Goal: Task Accomplishment & Management: Use online tool/utility

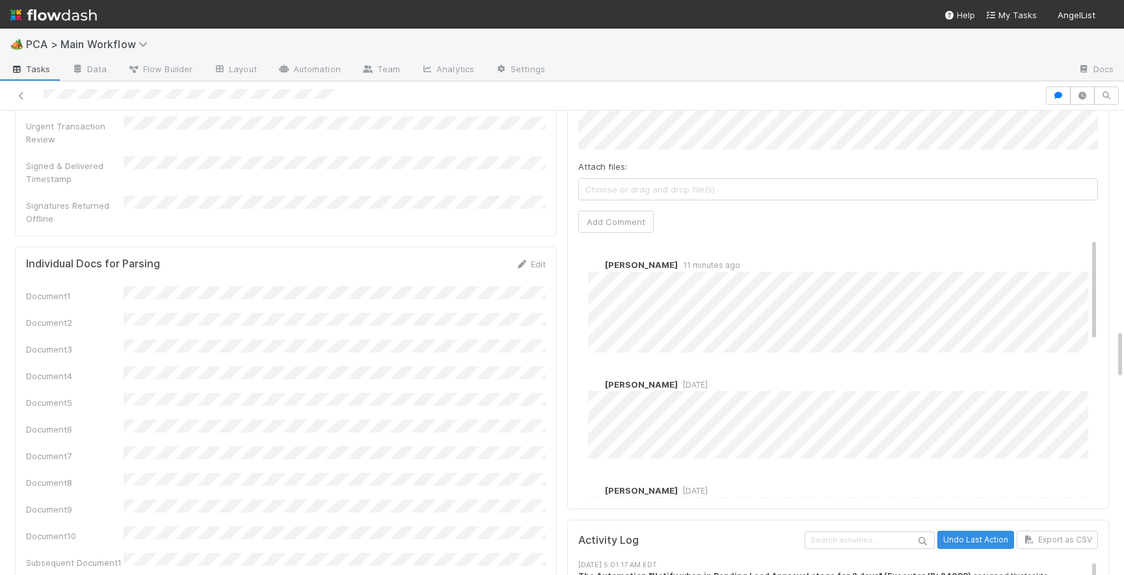
scroll to position [2005, 0]
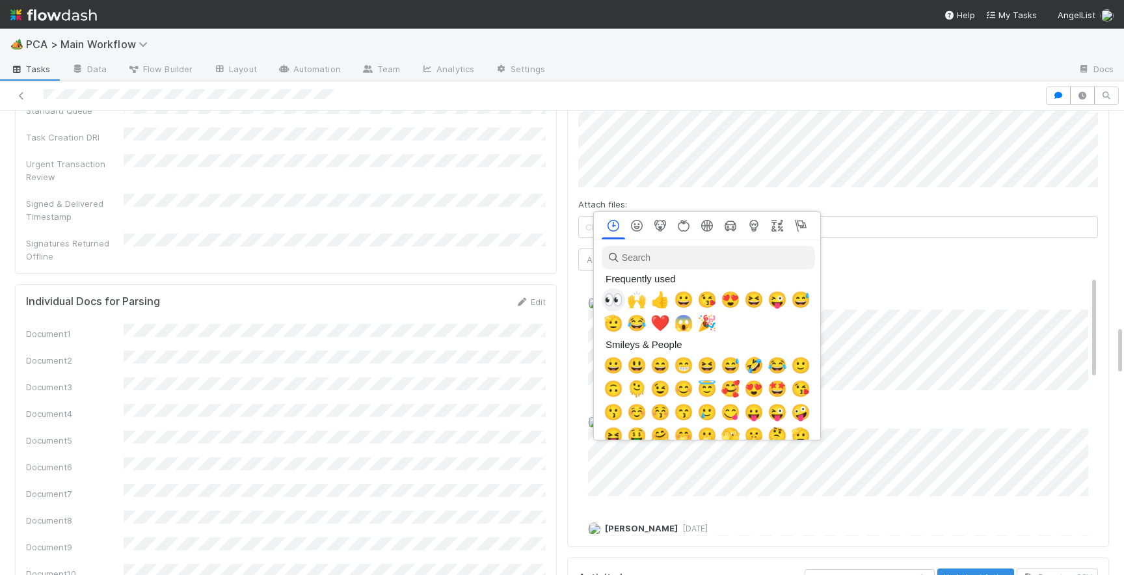
click at [612, 302] on span "👀" at bounding box center [614, 300] width 20 height 18
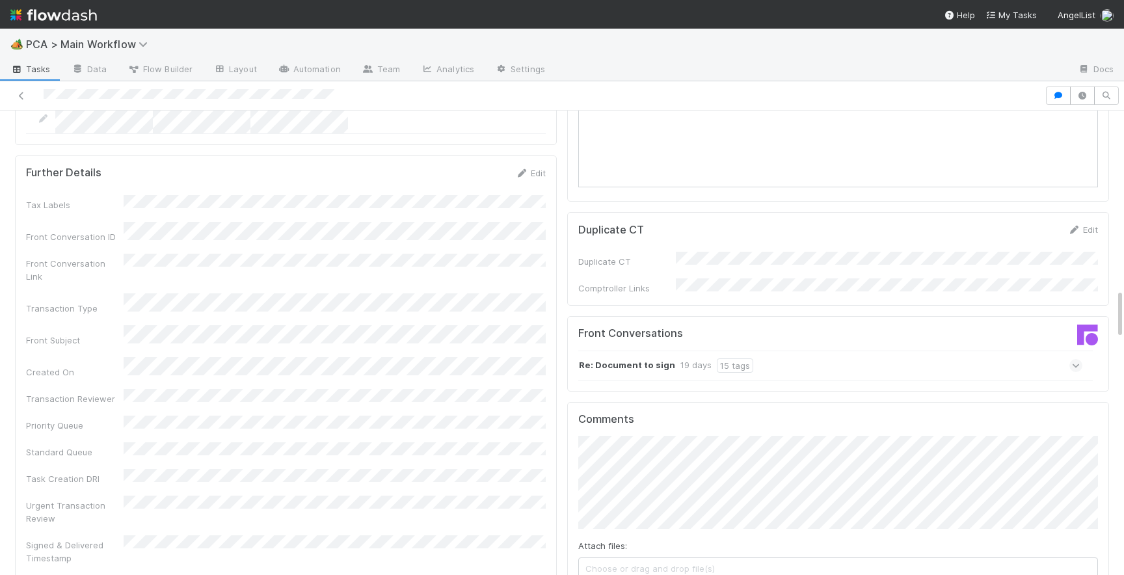
scroll to position [1667, 0]
click at [1075, 356] on icon at bounding box center [1076, 362] width 8 height 13
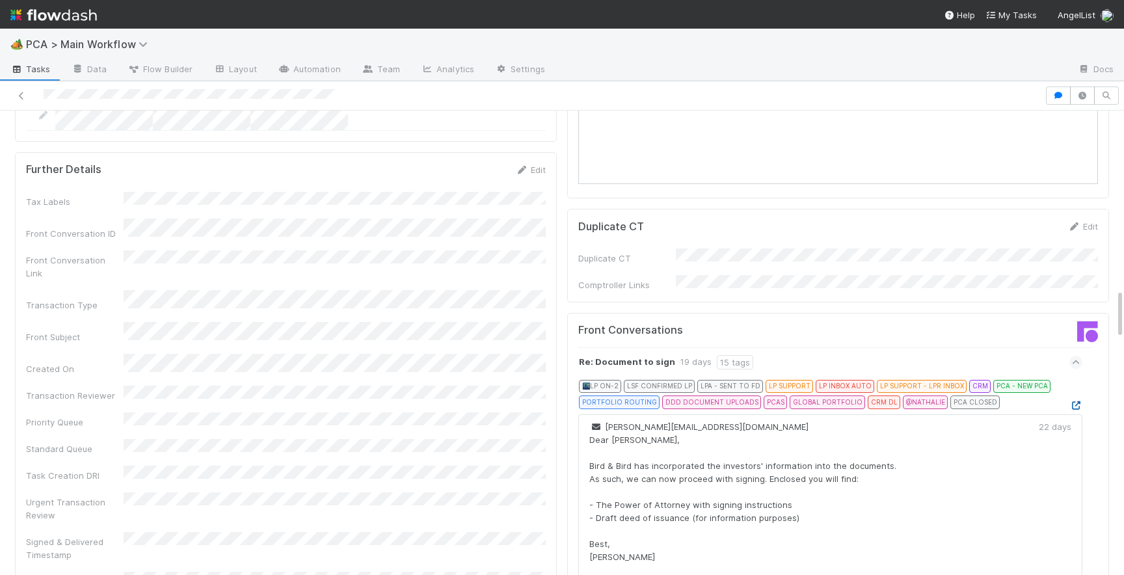
click at [1076, 401] on icon at bounding box center [1076, 405] width 13 height 8
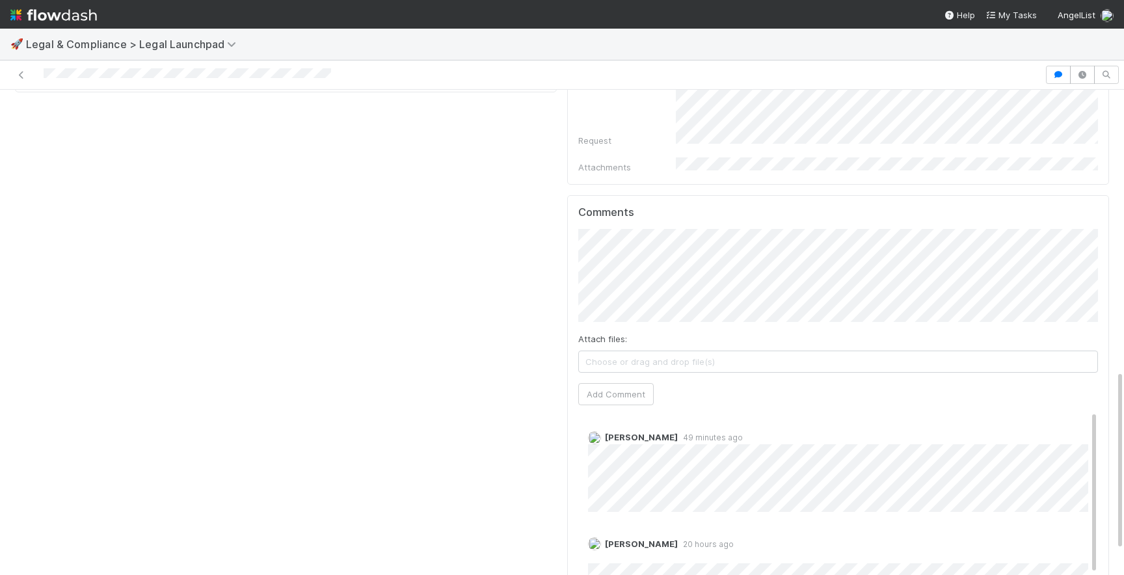
scroll to position [621, 0]
click at [614, 382] on button "Add Comment" at bounding box center [615, 393] width 75 height 22
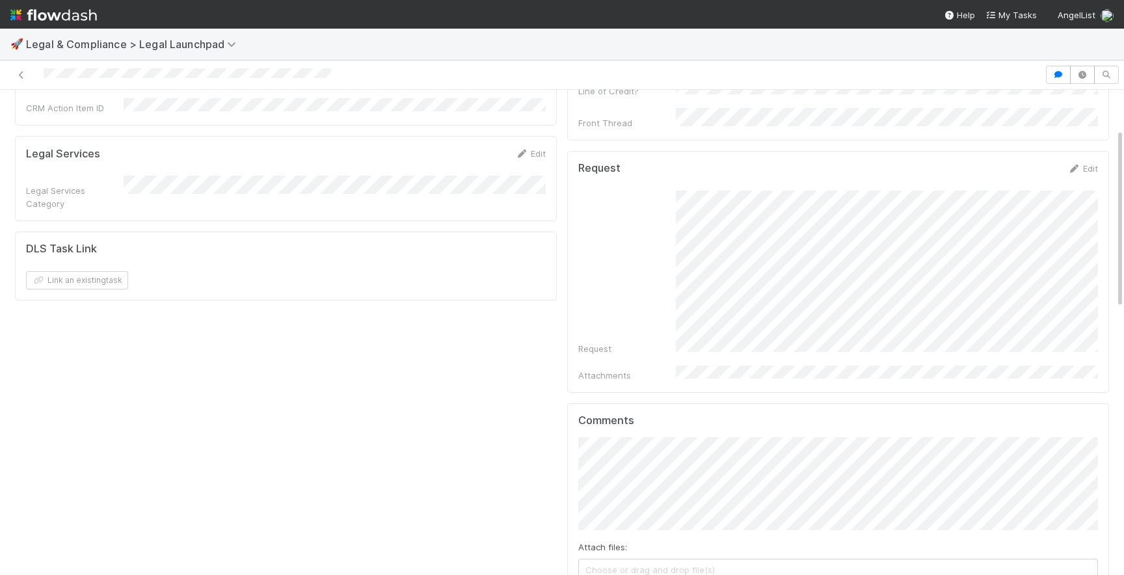
scroll to position [0, 0]
